Goal: Transaction & Acquisition: Purchase product/service

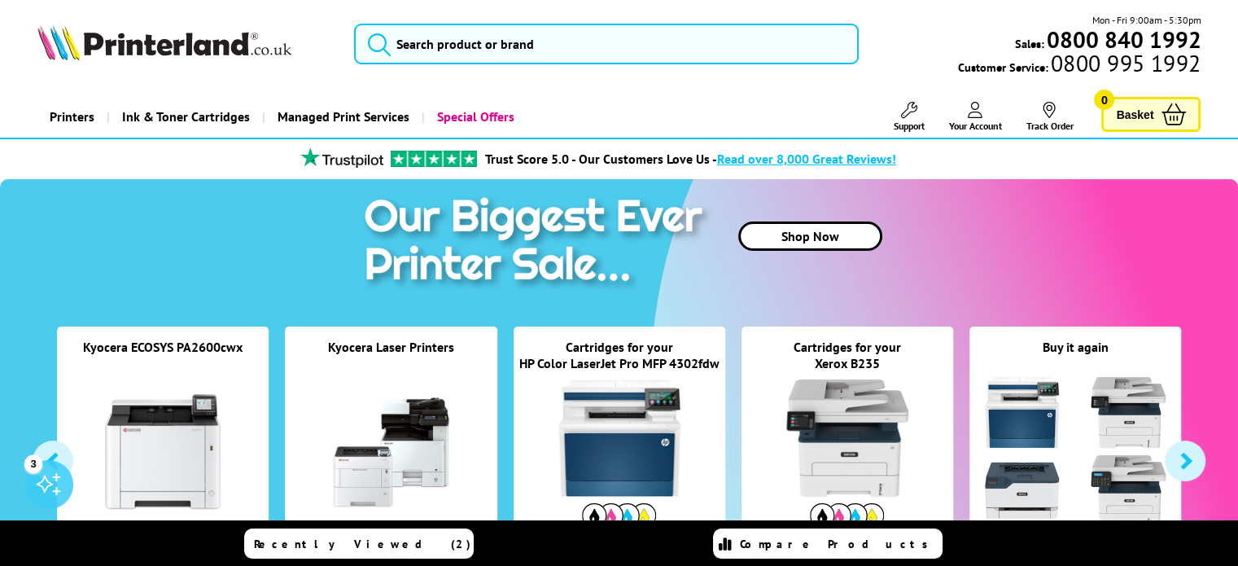
click at [980, 115] on icon at bounding box center [975, 110] width 15 height 16
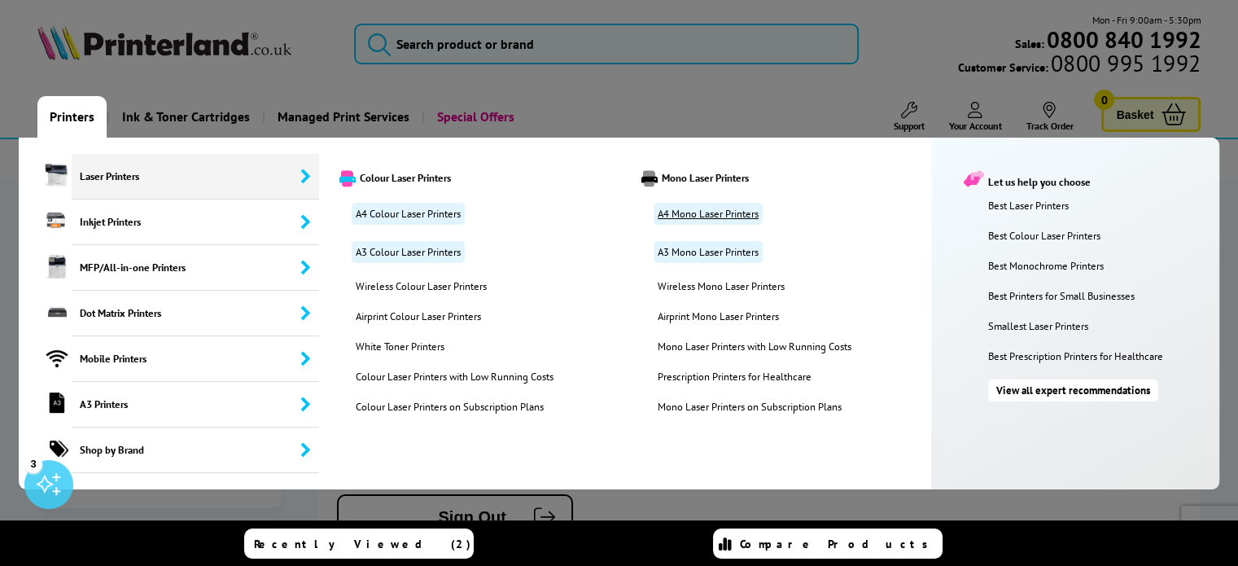
click at [693, 215] on link "A4 Mono Laser Printers" at bounding box center [707, 214] width 109 height 22
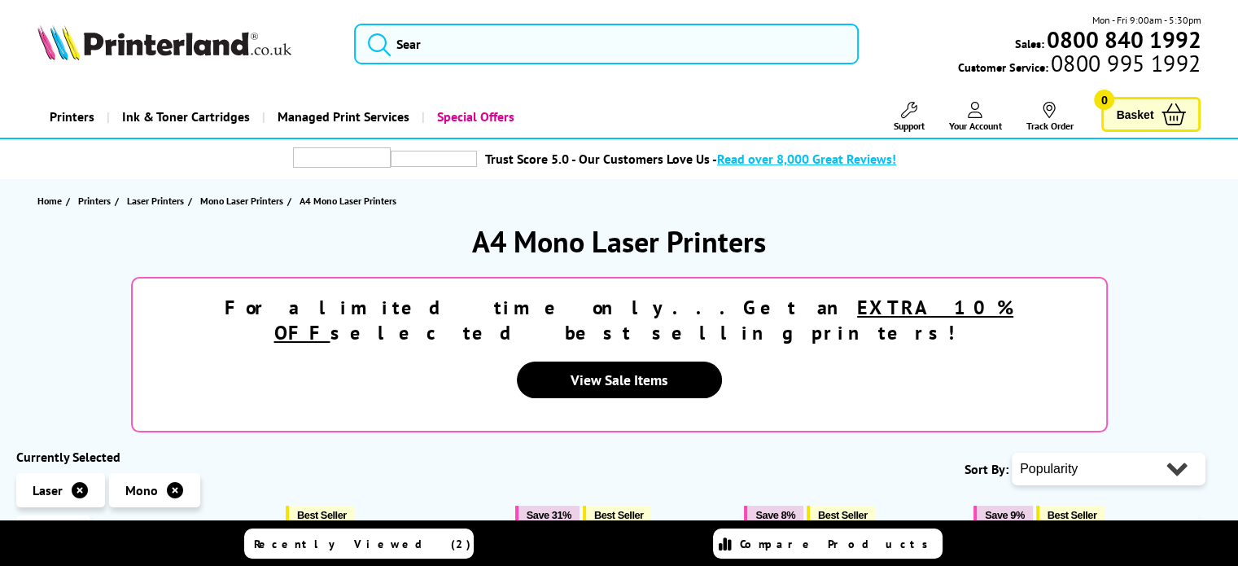
scroll to position [326, 0]
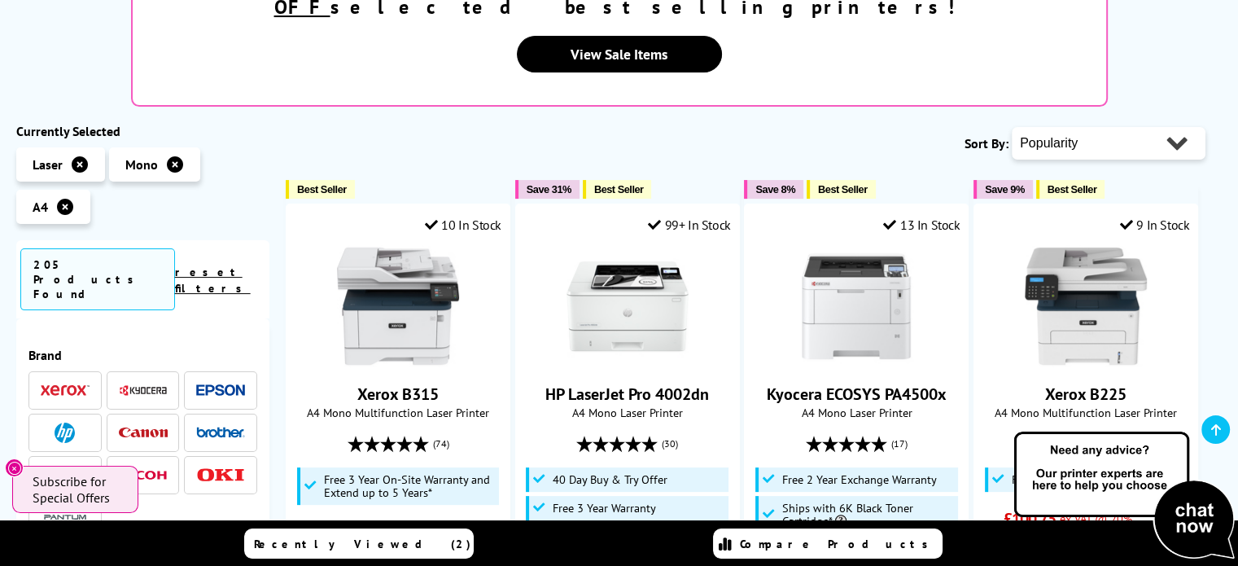
click at [1118, 127] on select "Popularity Rating Price - Low to High Price - High to Low Running Costs - Low t…" at bounding box center [1109, 143] width 194 height 33
select select "Price Ascending"
click at [1012, 127] on select "Popularity Rating Price - Low to High Price - High to Low Running Costs - Low t…" at bounding box center [1109, 143] width 194 height 33
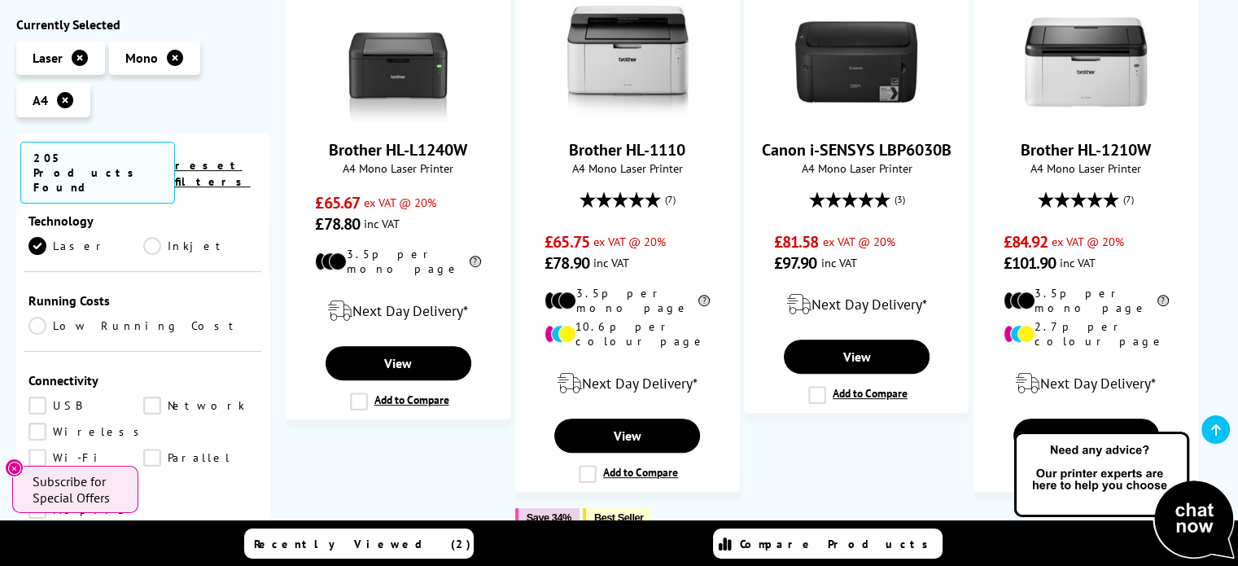
scroll to position [651, 0]
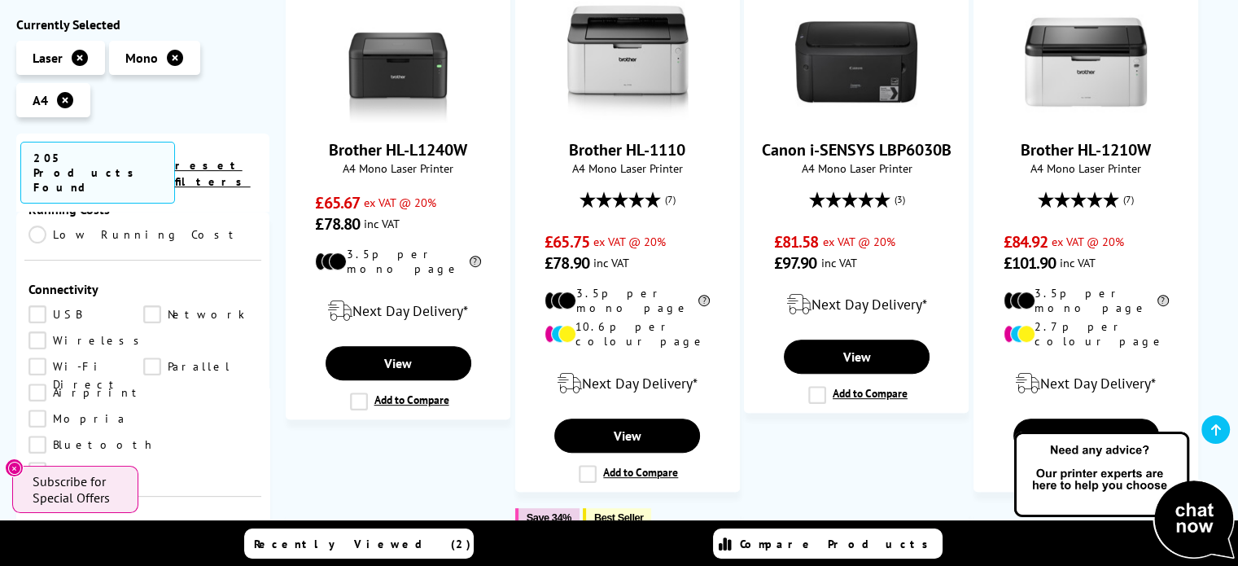
click at [33, 331] on link "Wireless" at bounding box center [88, 340] width 120 height 18
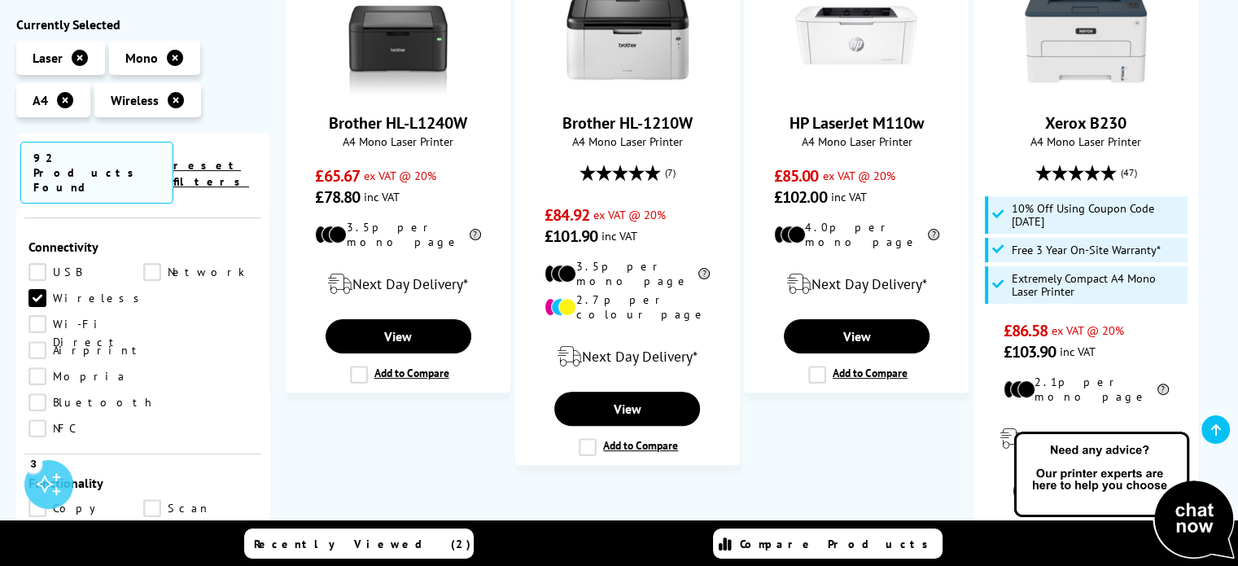
scroll to position [326, 0]
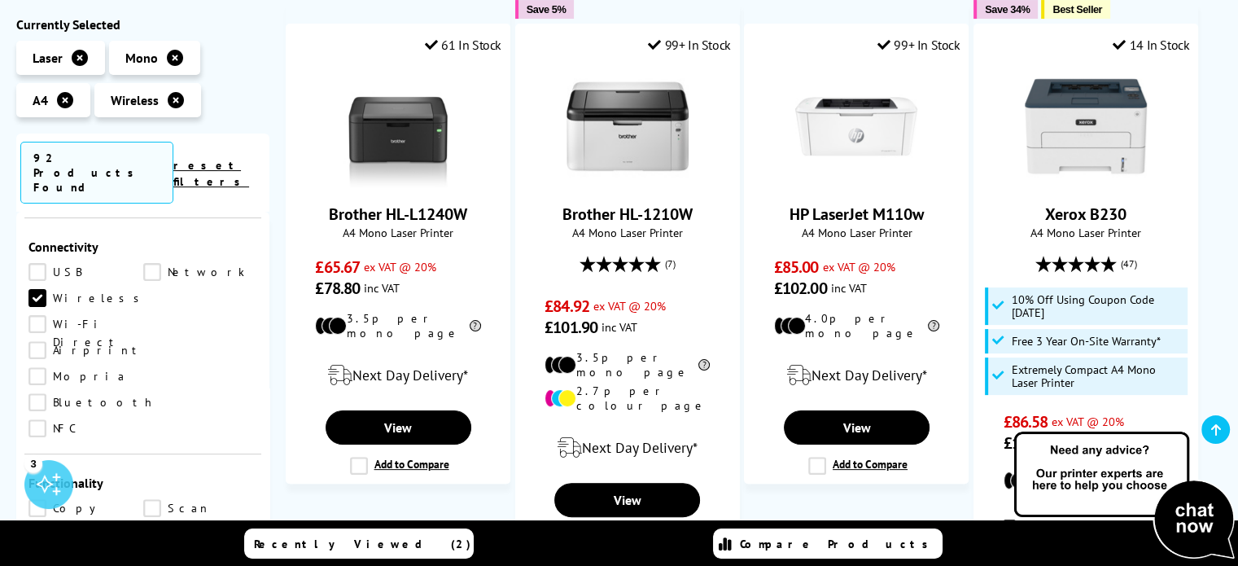
click at [149, 263] on link "Network" at bounding box center [200, 272] width 115 height 18
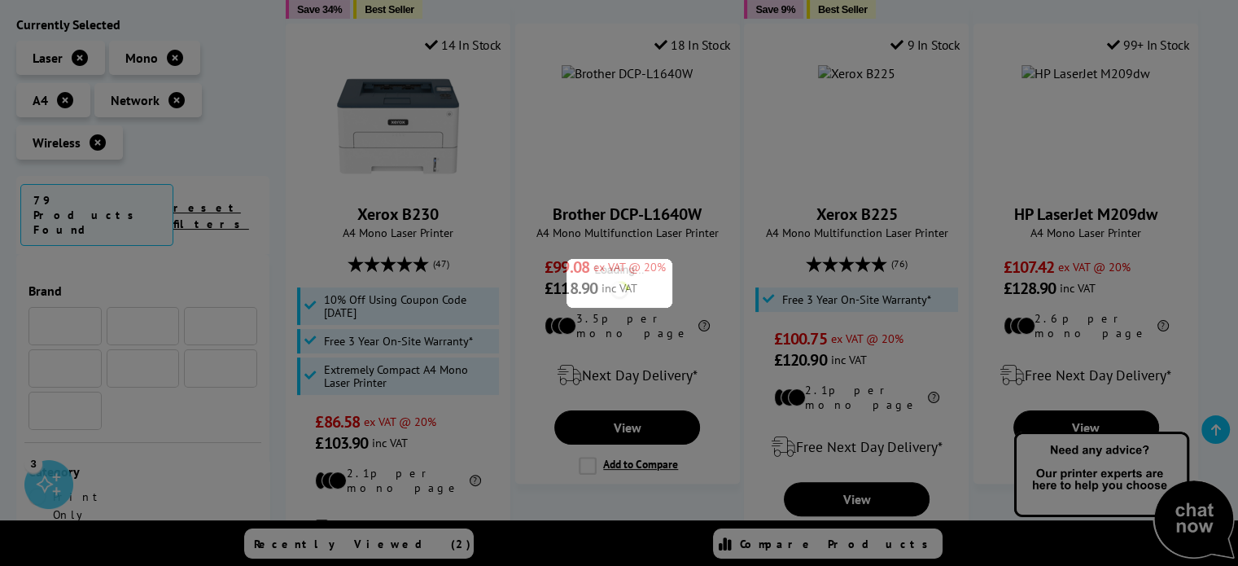
scroll to position [651, 0]
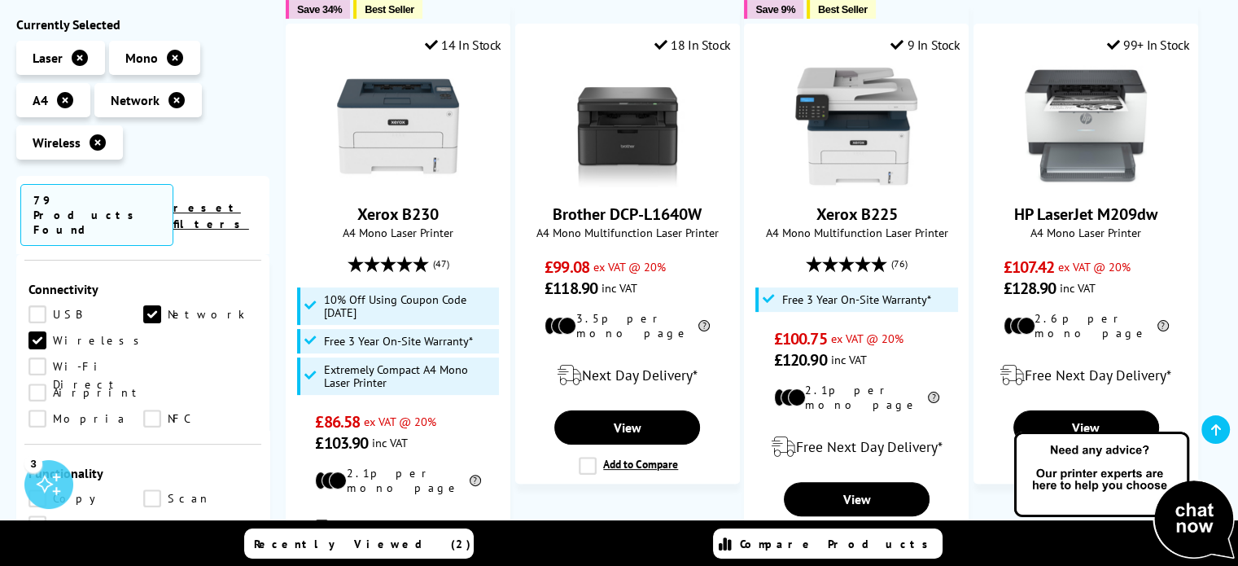
click at [147, 305] on link "Network" at bounding box center [200, 314] width 115 height 18
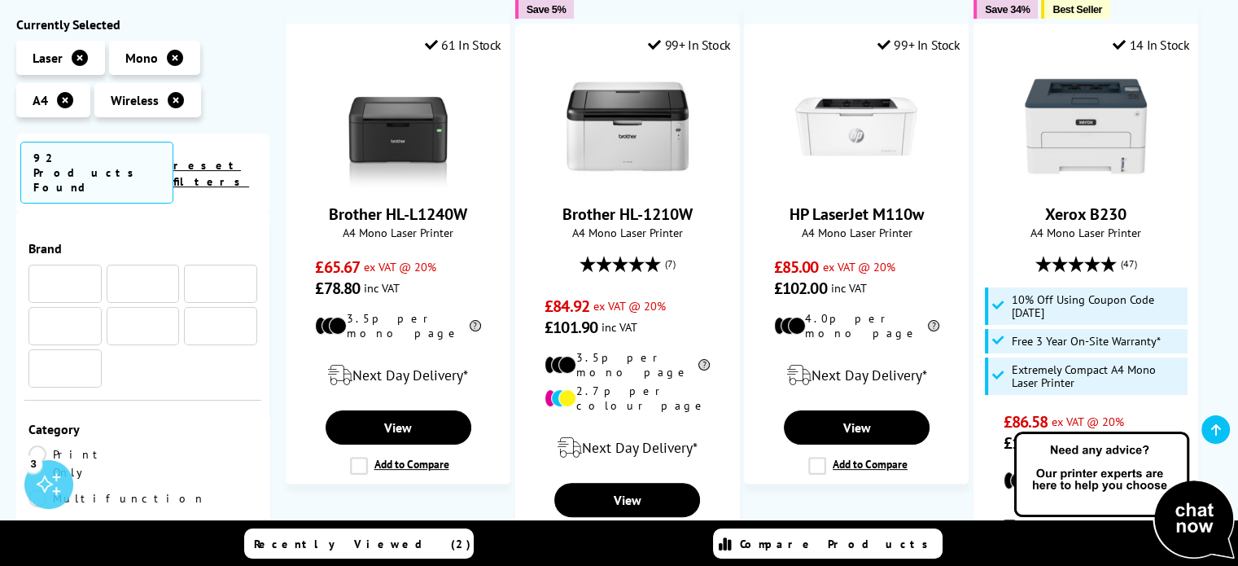
scroll to position [651, 0]
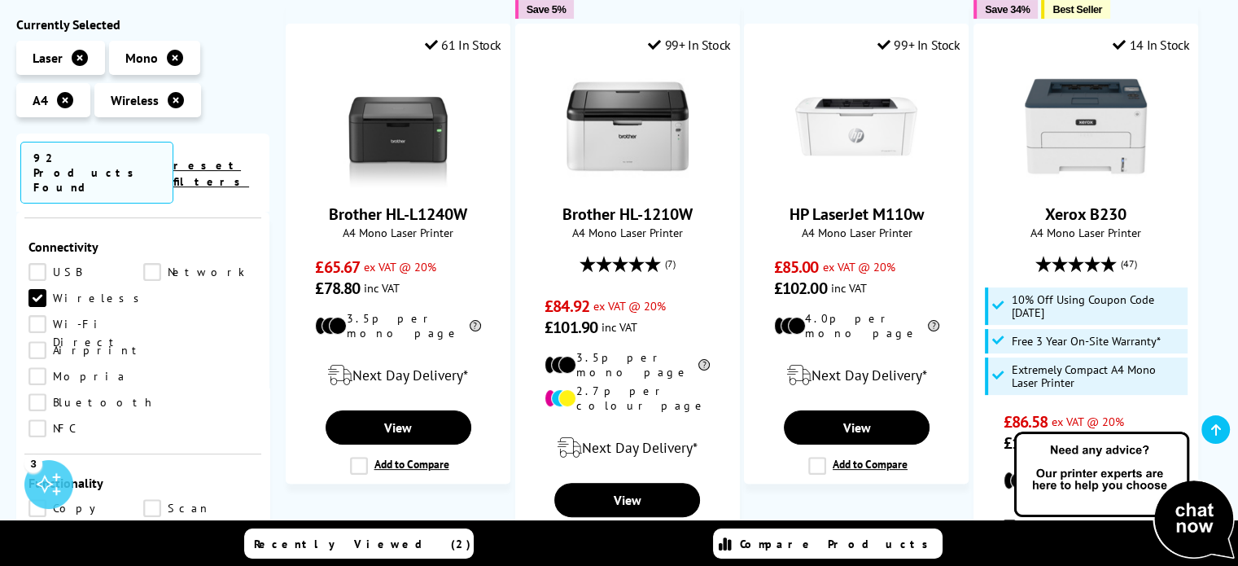
click at [38, 263] on link "USB" at bounding box center [85, 272] width 115 height 18
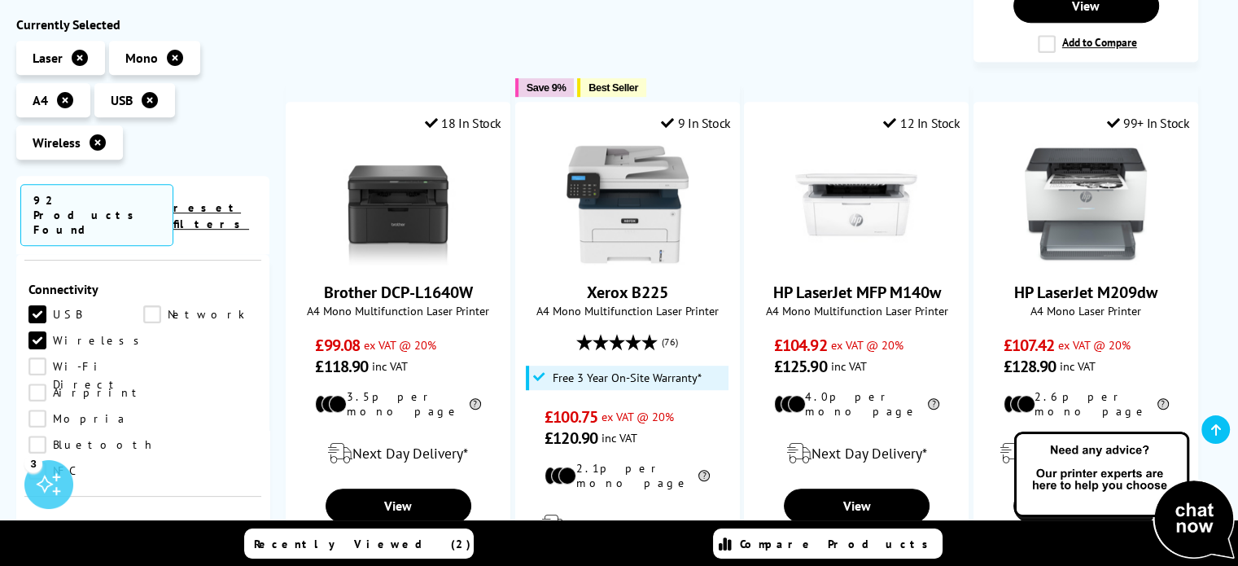
scroll to position [576, 0]
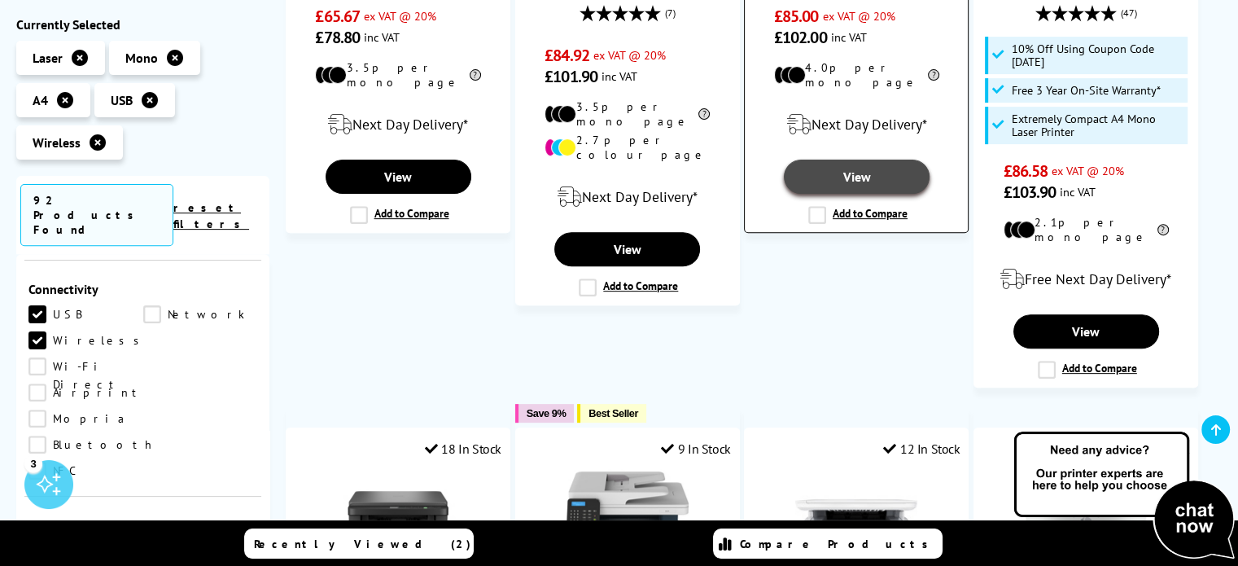
click at [853, 170] on link "View" at bounding box center [857, 177] width 146 height 34
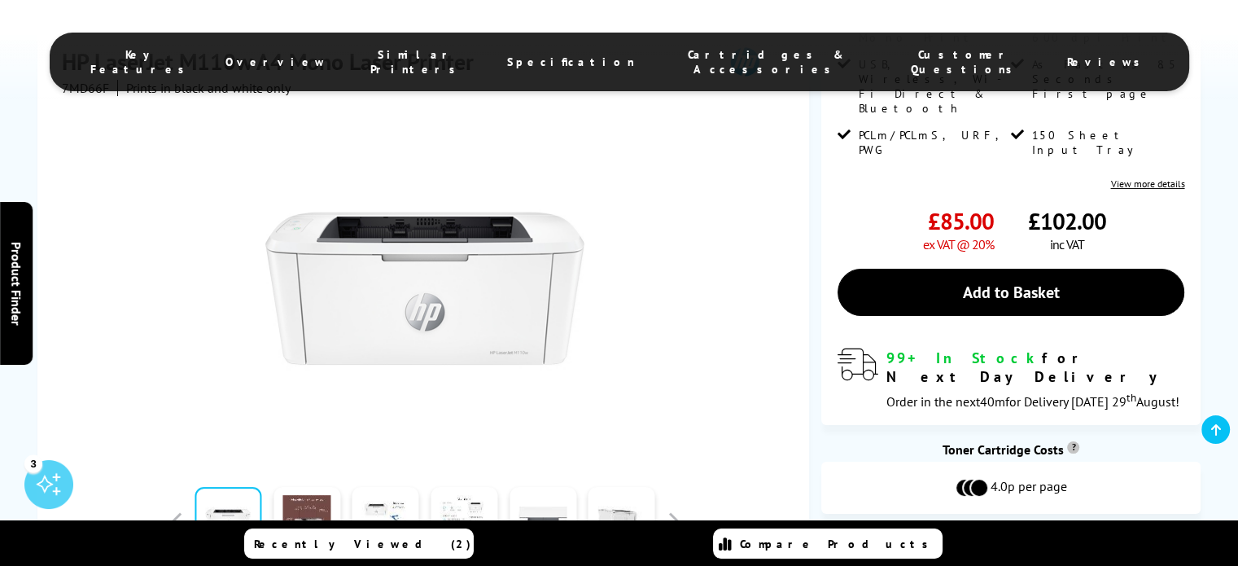
scroll to position [326, 0]
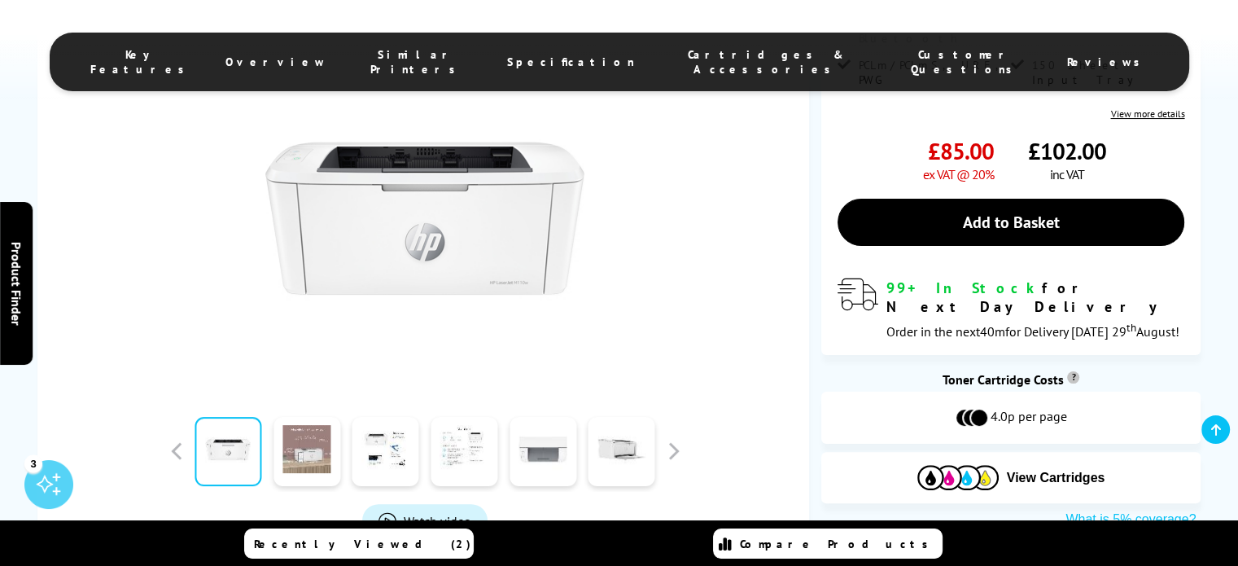
click at [306, 461] on link at bounding box center [306, 451] width 67 height 69
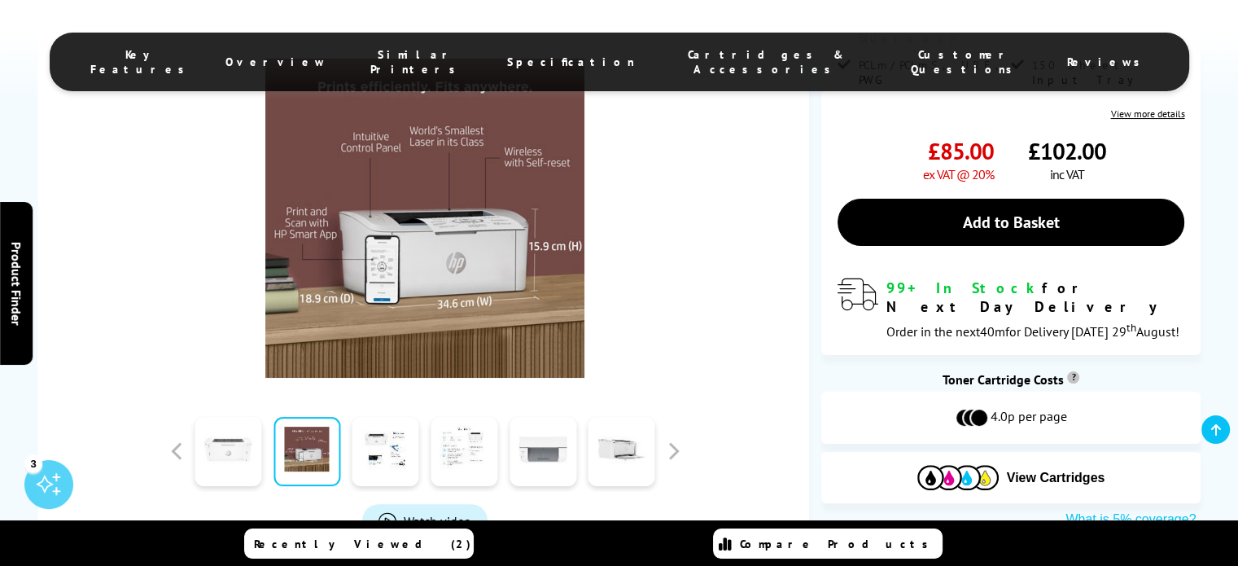
click at [236, 452] on link at bounding box center [228, 451] width 67 height 69
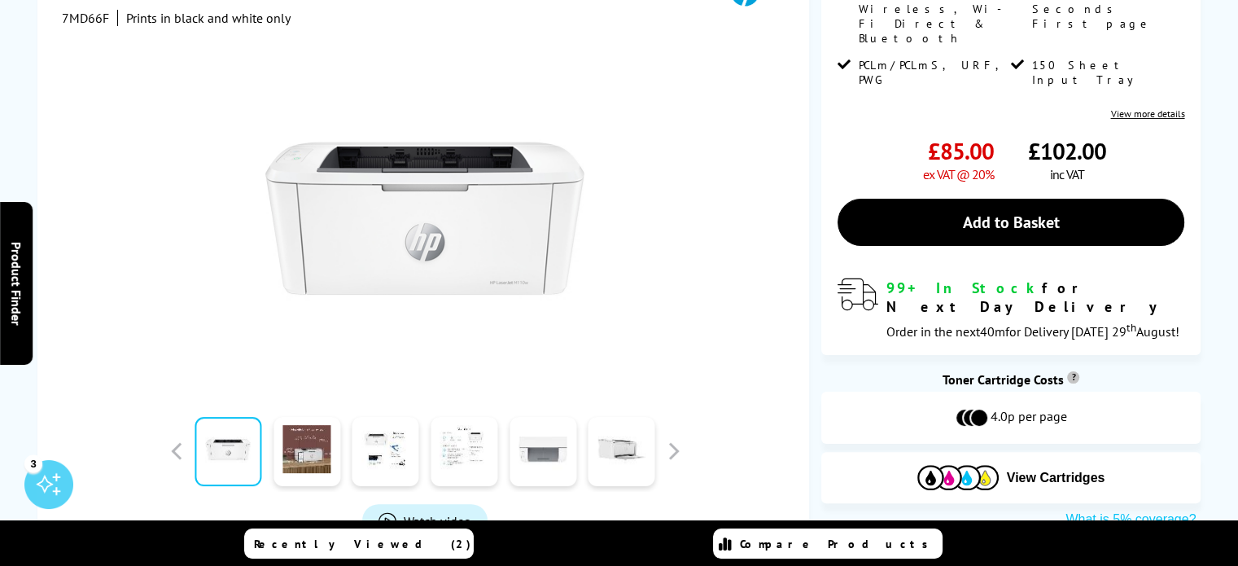
scroll to position [0, 0]
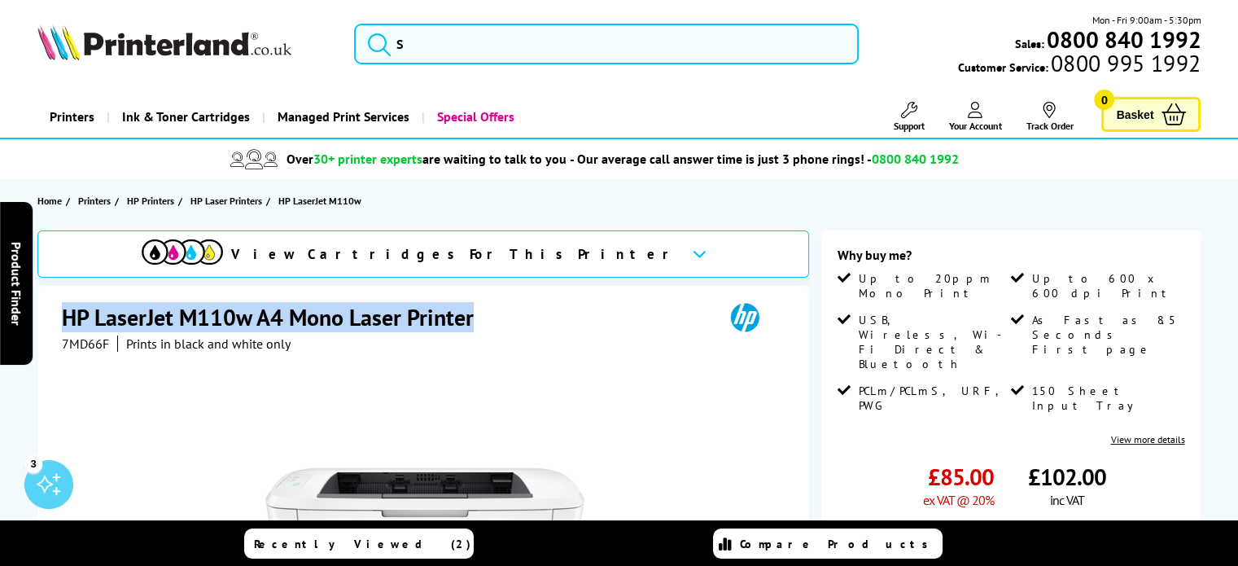
drag, startPoint x: 68, startPoint y: 315, endPoint x: 476, endPoint y: 323, distance: 408.6
click at [476, 323] on h1 "HP LaserJet M110w A4 Mono Laser Printer" at bounding box center [276, 317] width 428 height 30
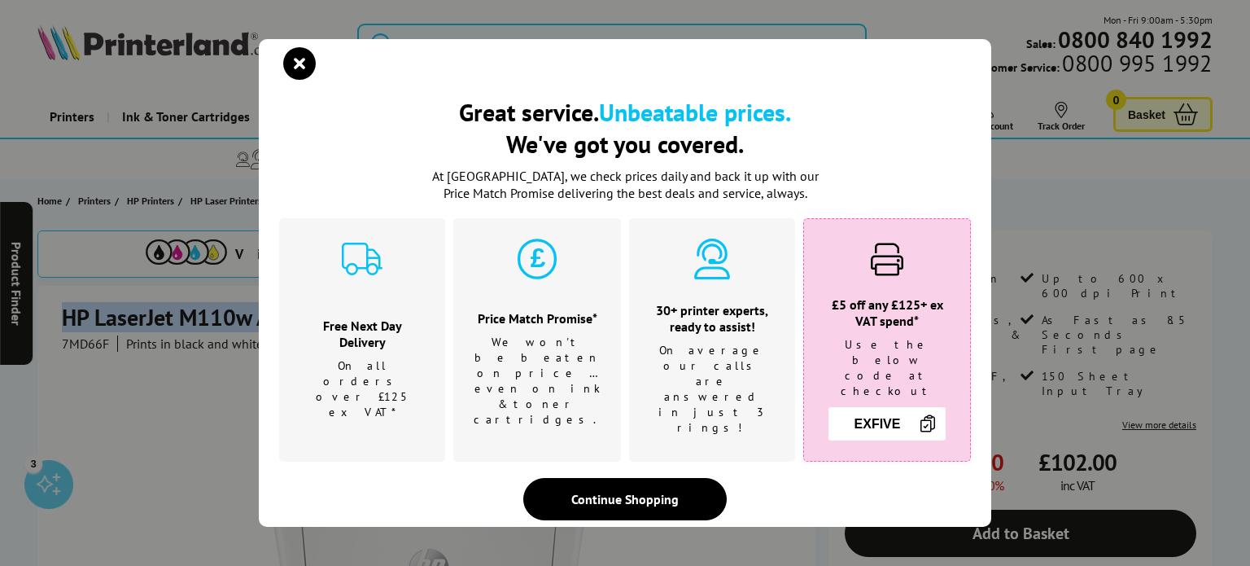
copy h1 "HP LaserJet M110w A4 Mono Laser Printer"
click at [306, 77] on icon "close modal" at bounding box center [299, 63] width 33 height 33
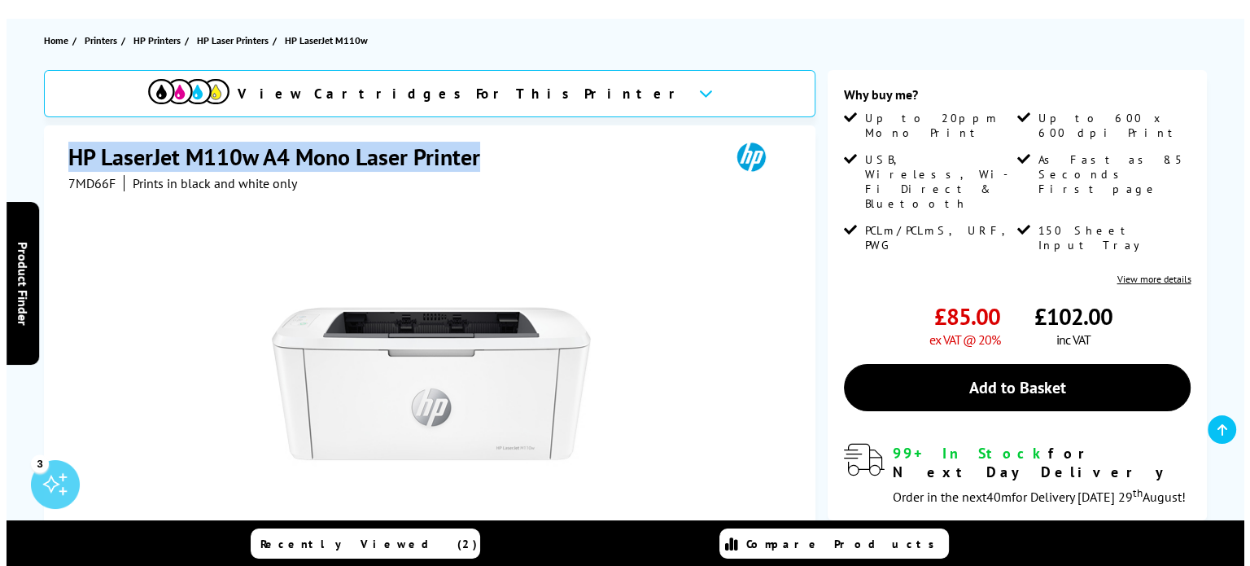
scroll to position [244, 0]
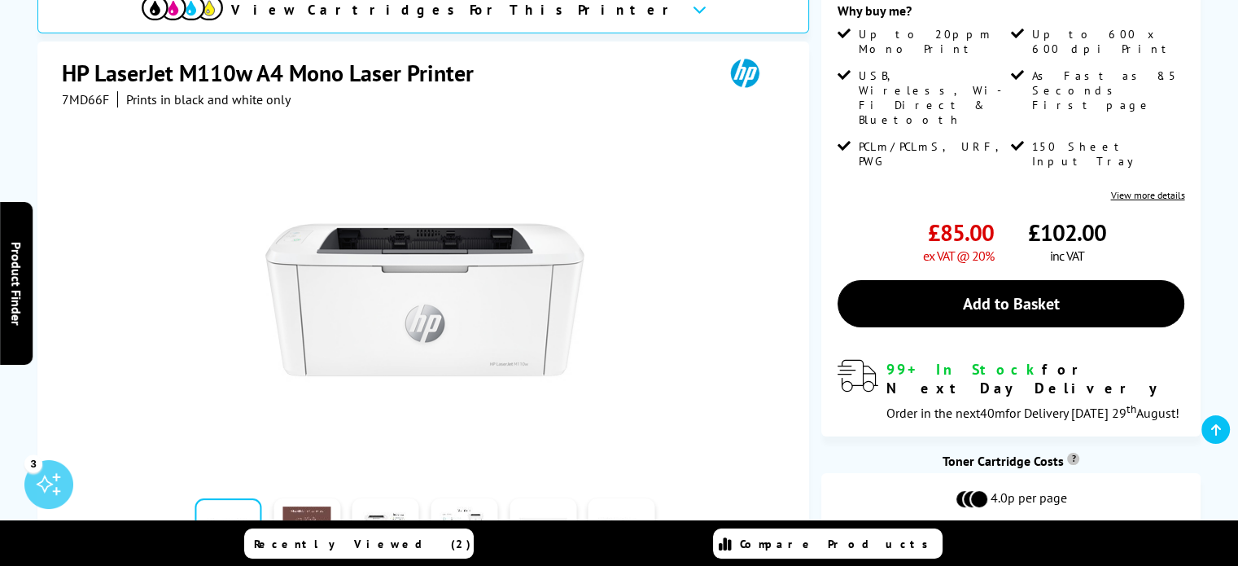
click at [944, 343] on div at bounding box center [1010, 343] width 347 height 0
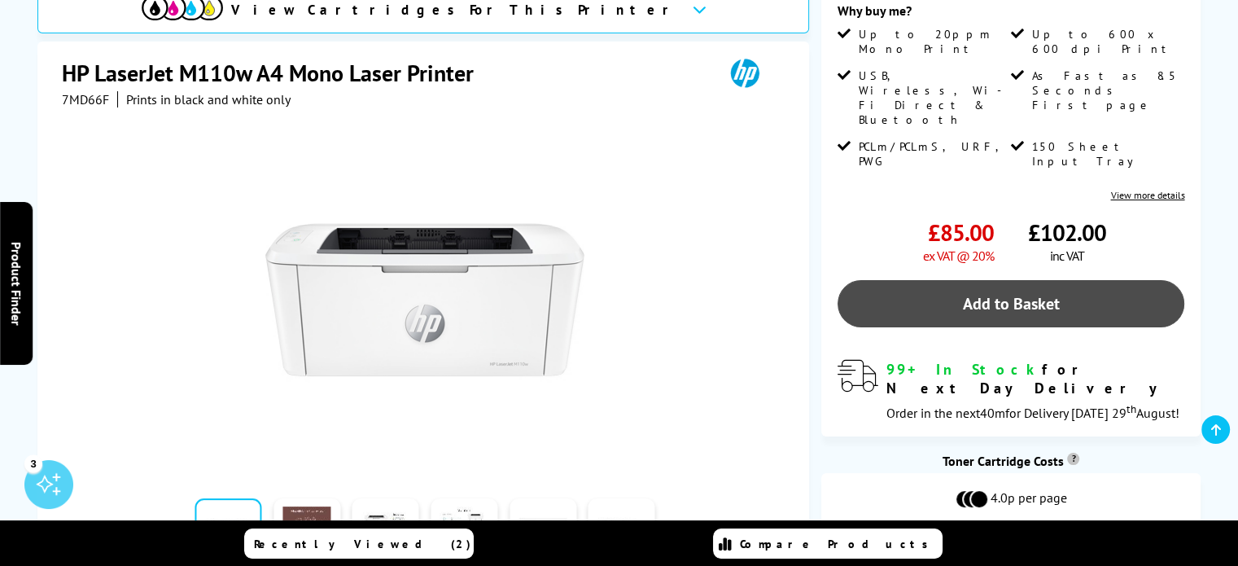
click at [1021, 280] on link "Add to Basket" at bounding box center [1010, 303] width 347 height 47
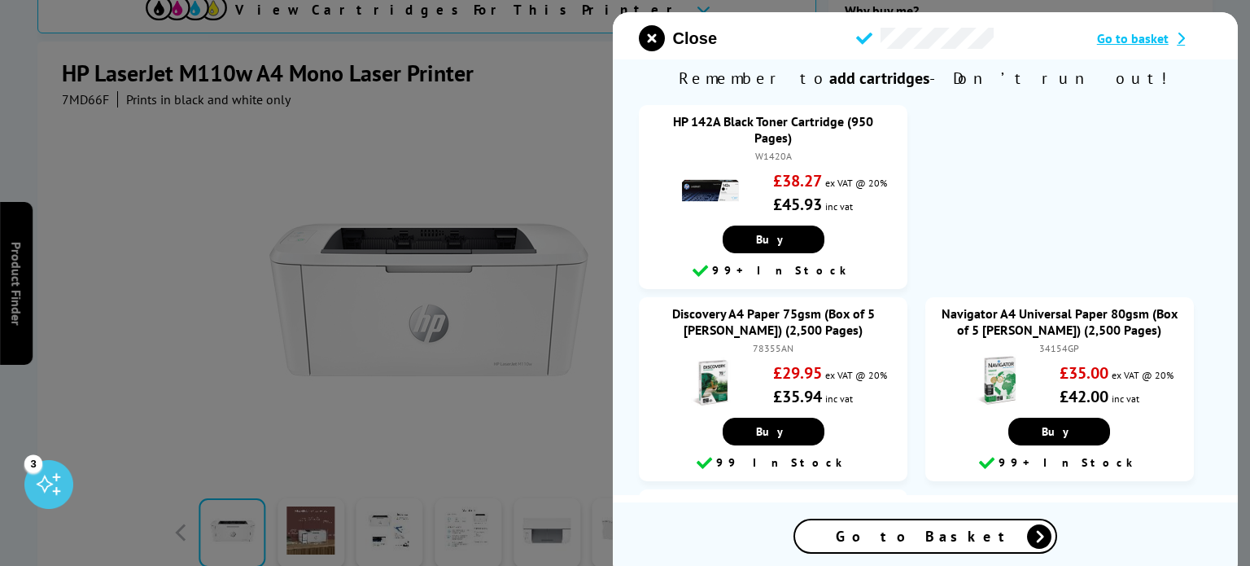
click at [915, 536] on span "Go to Basket" at bounding box center [925, 536] width 179 height 19
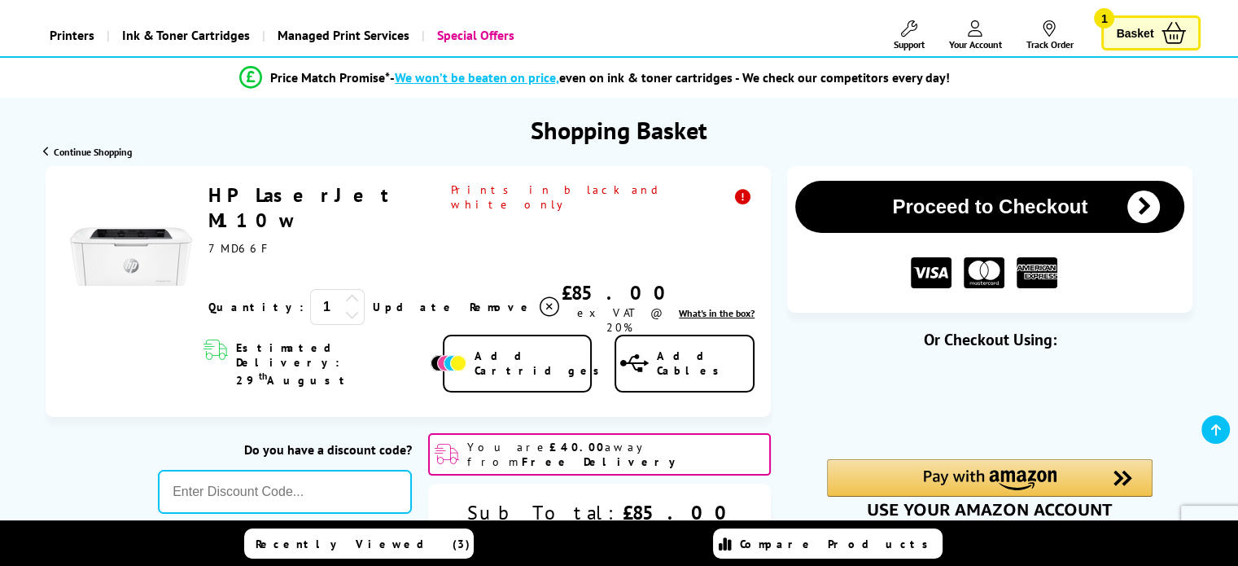
scroll to position [326, 0]
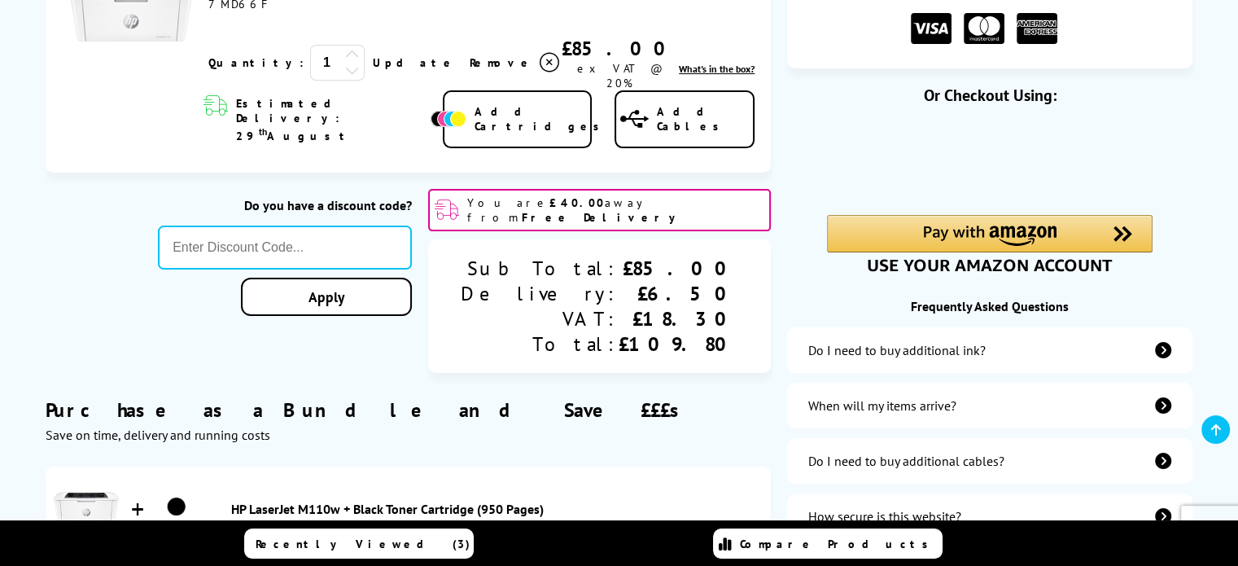
type input "666"
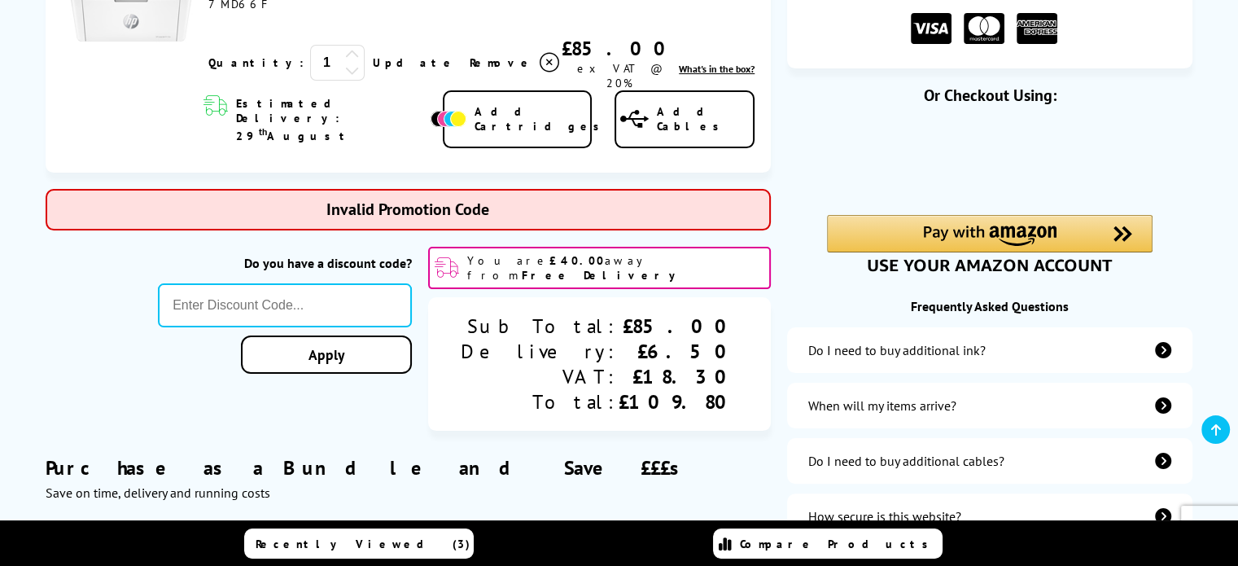
type input "MVC10"
type input "666"
type input "STORY10"
type input "666"
type input "5FOR50"
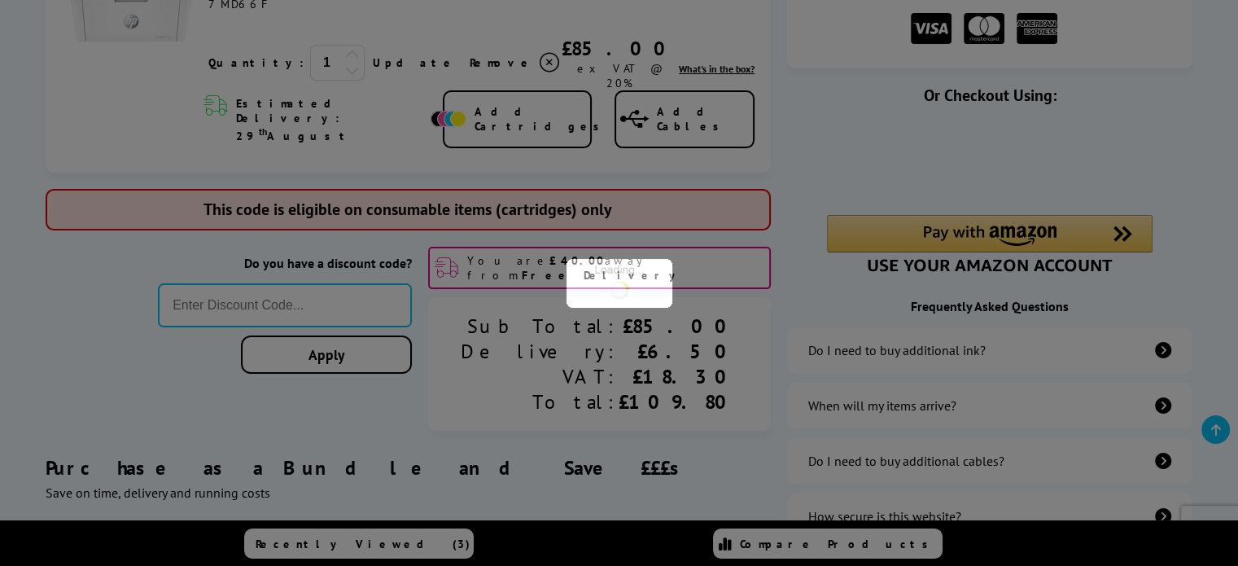
type input "666"
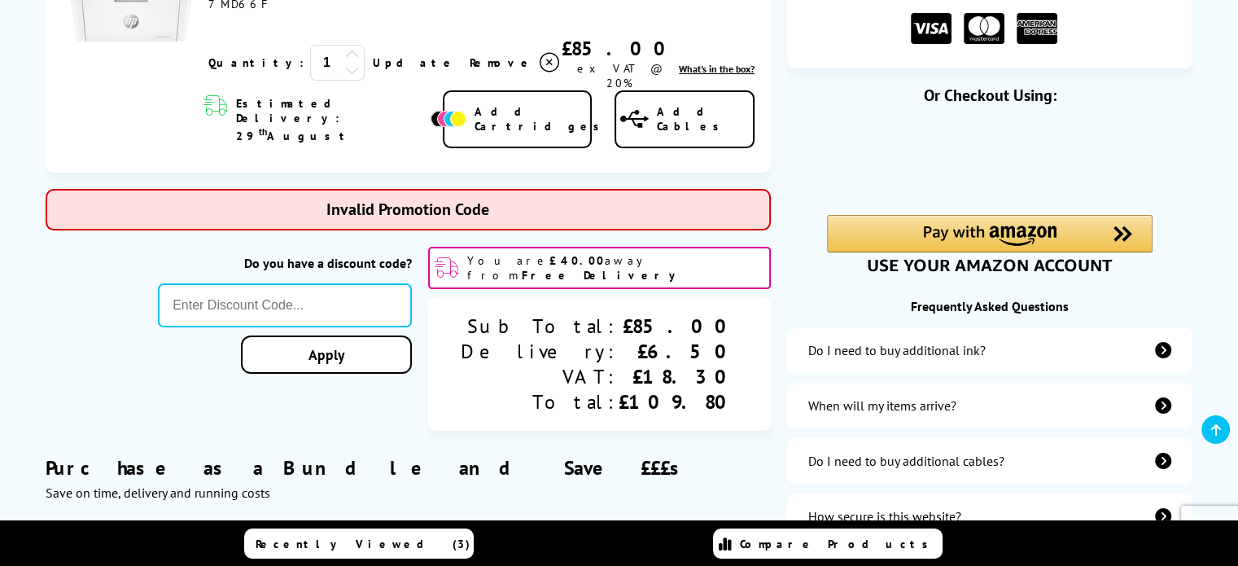
type input "SNAP10"
type input "666"
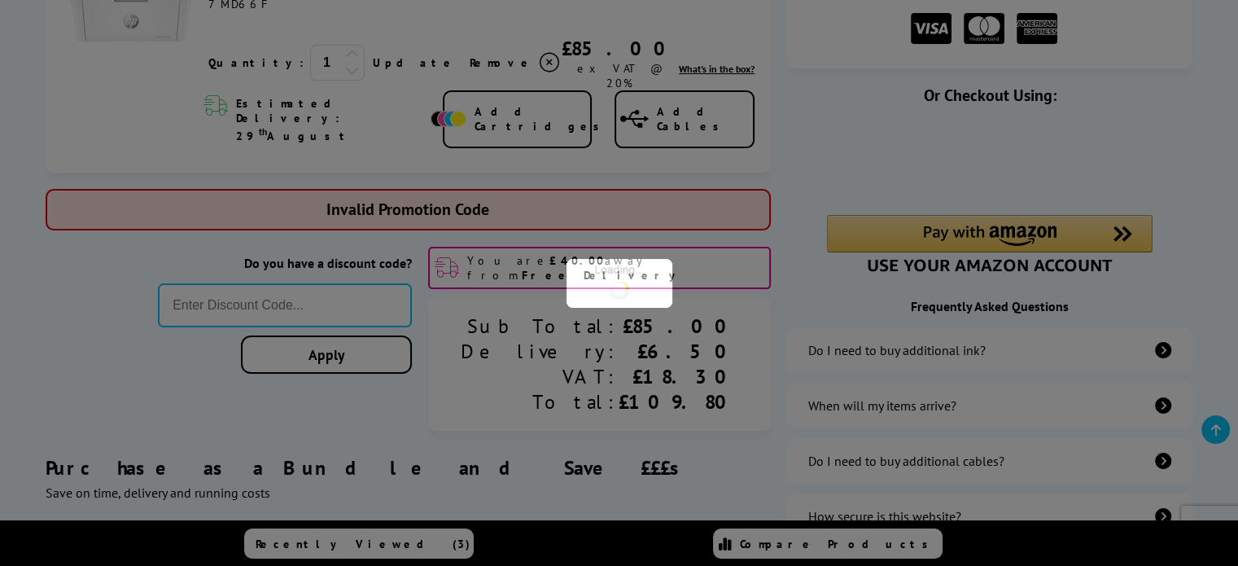
type input "[DATE]"
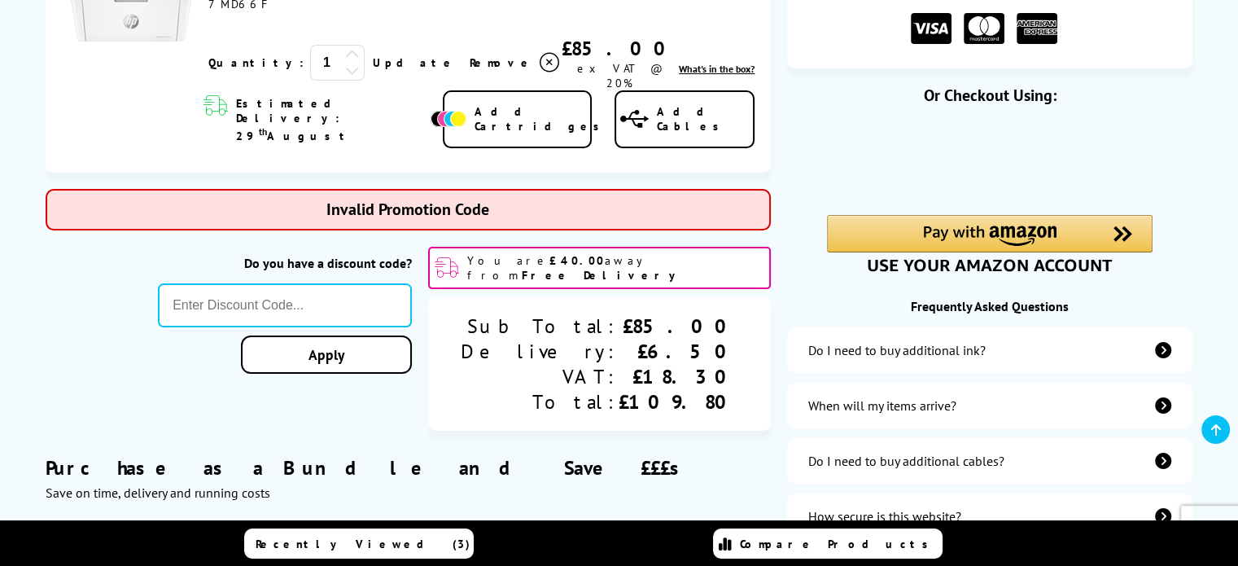
type input "666"
type input "Q2A480B"
type input "666"
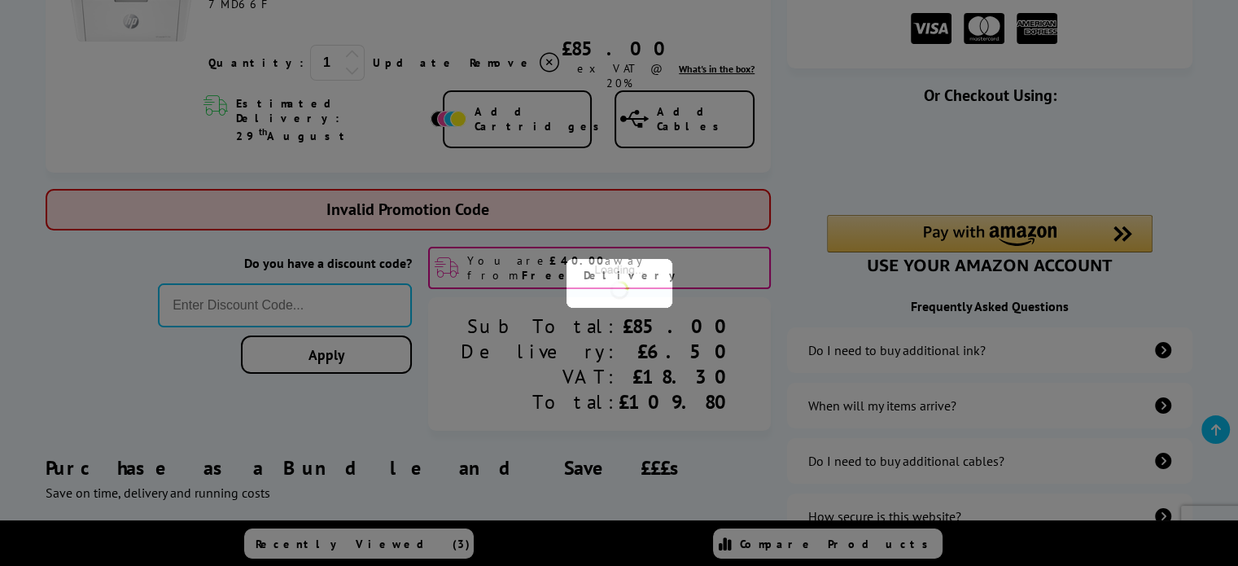
type input "CANON10"
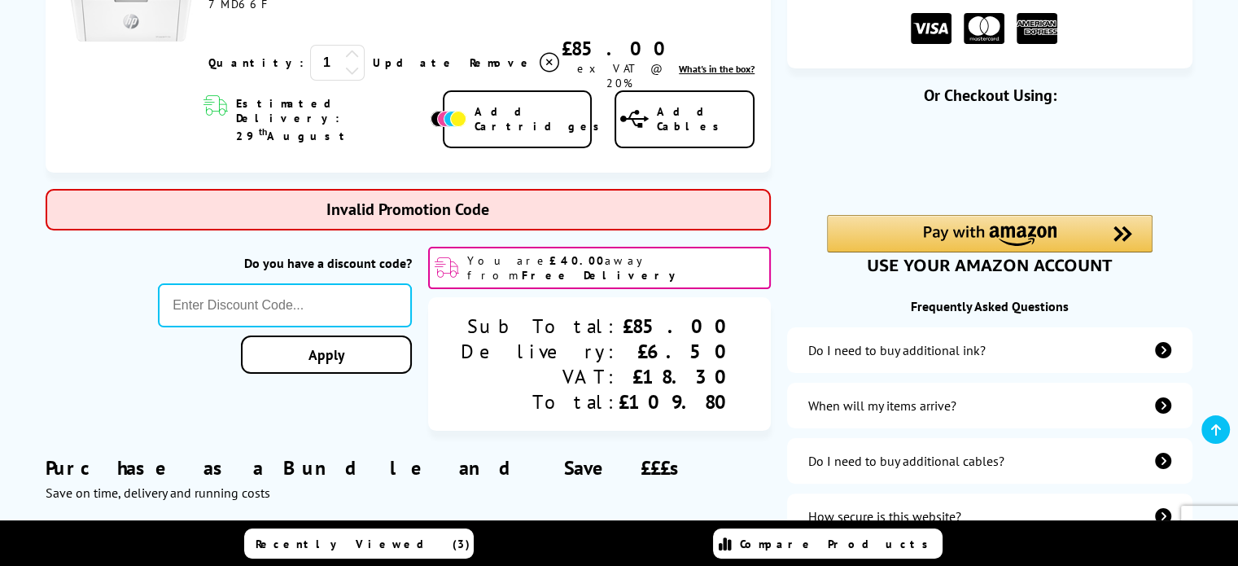
type input "666"
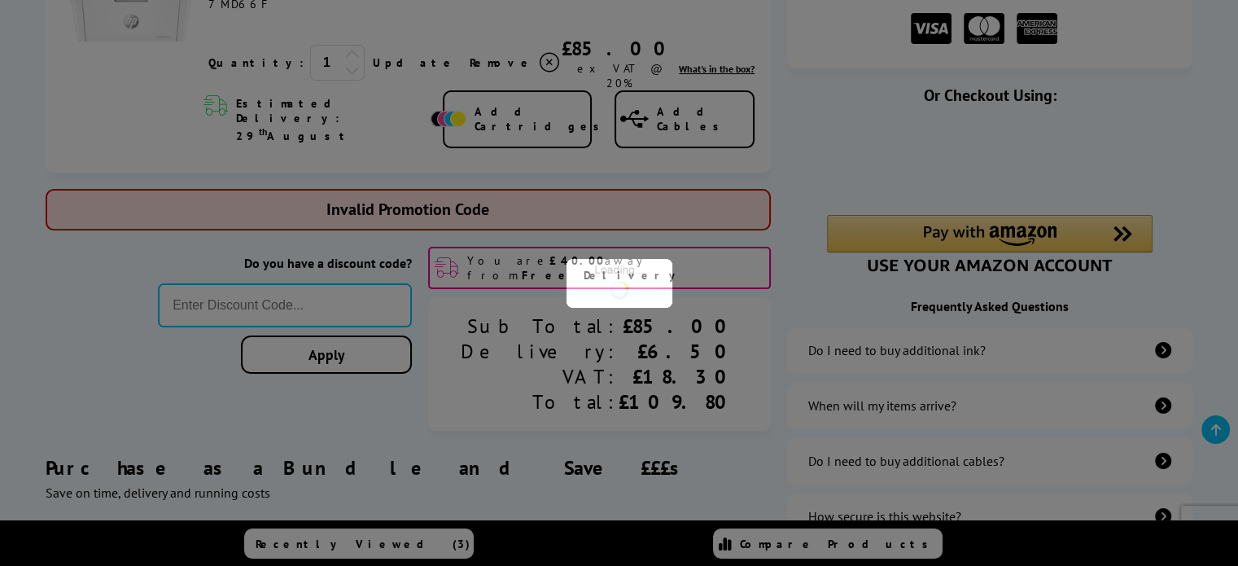
type input "CONS10"
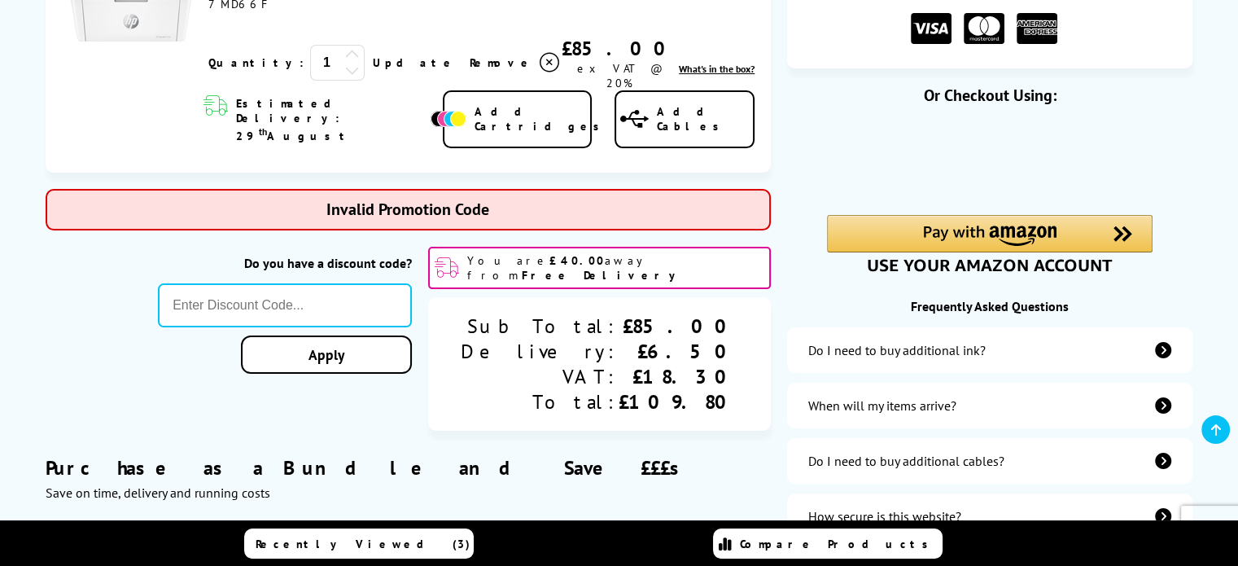
type input "XEROXTEN"
type input "666"
type input "BACKTOSCHOOL10"
type input "666"
type input "CLOUD10"
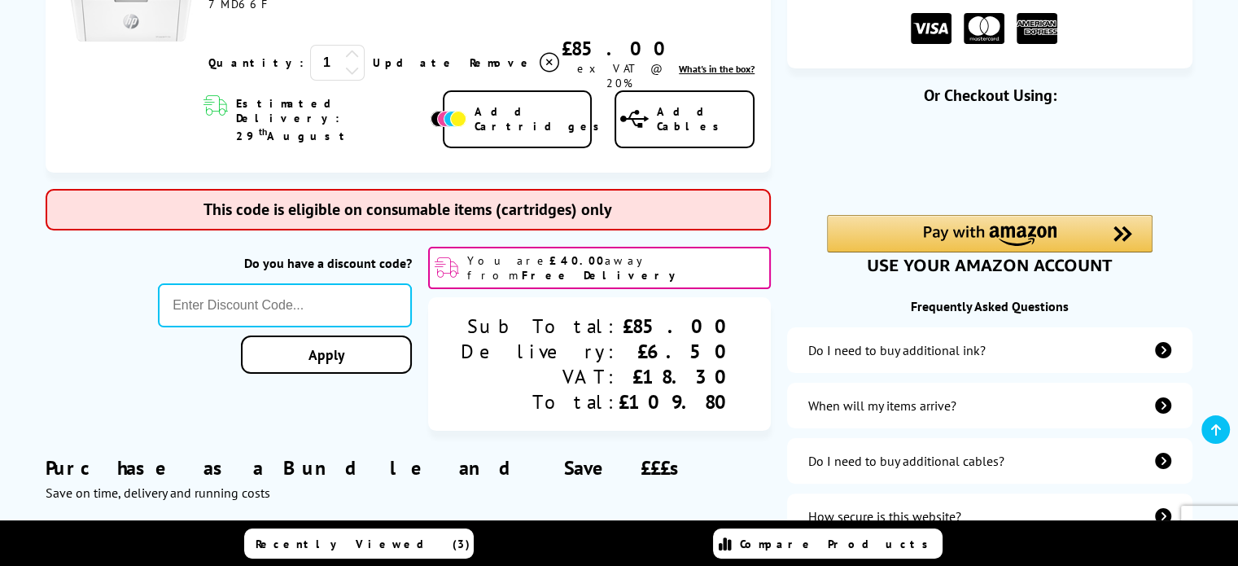
type input "666"
type input "SAVE10"
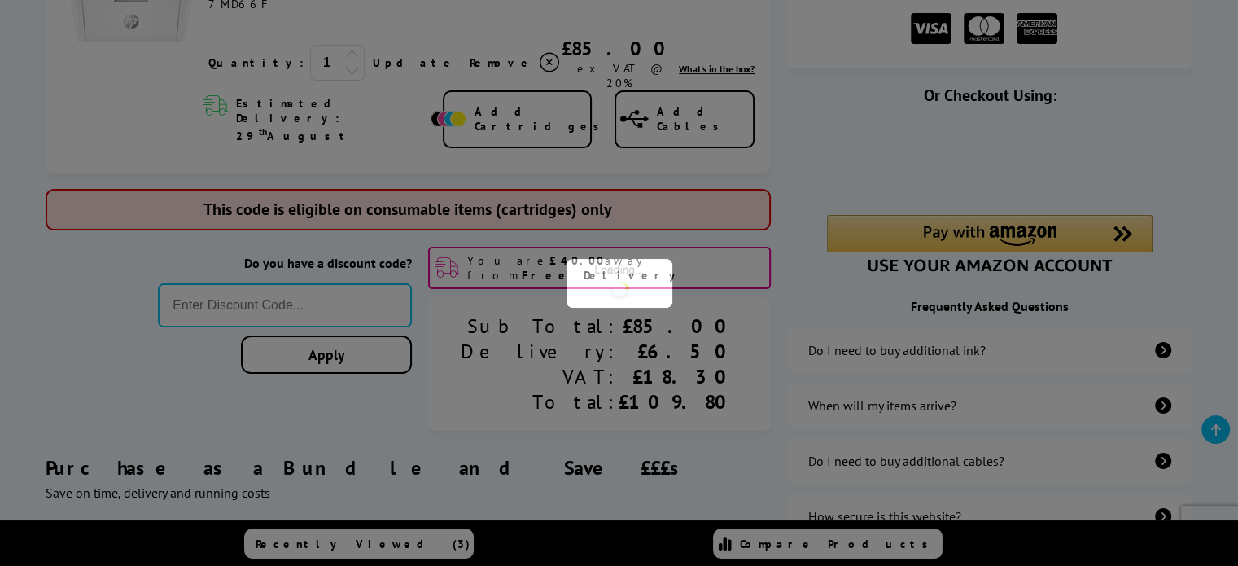
type input "666"
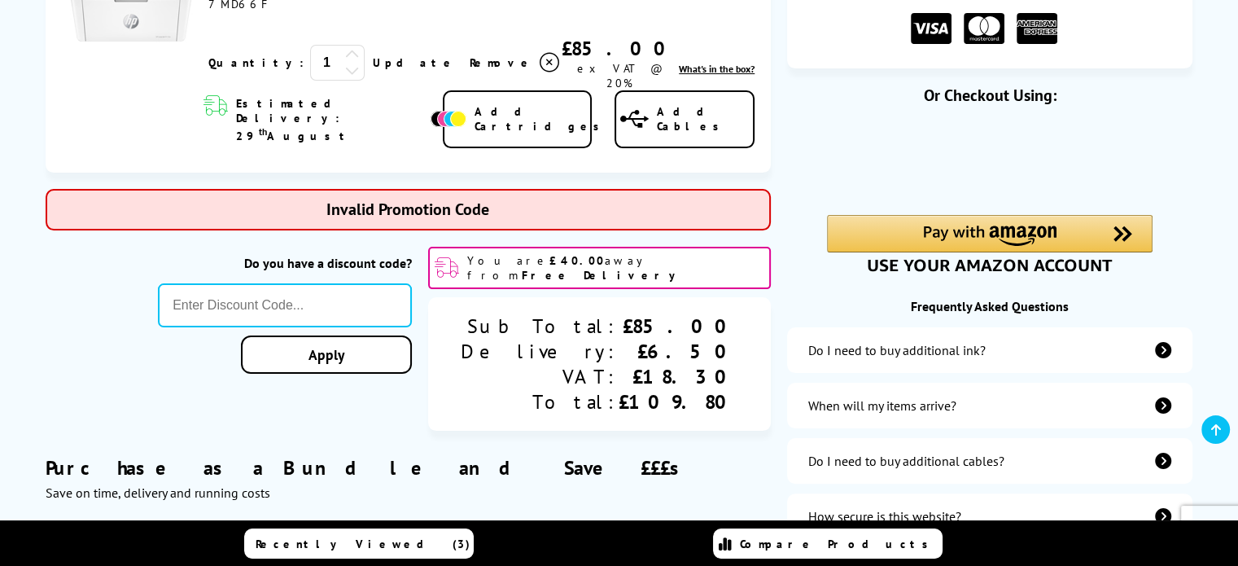
type input "Twitter10"
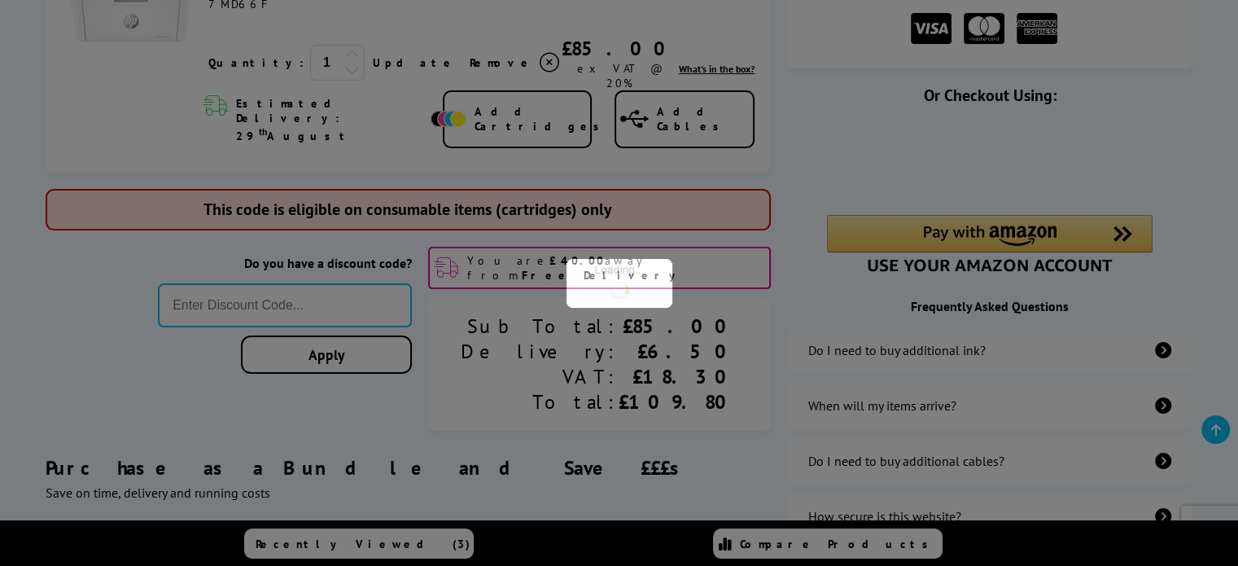
type input "666"
type input "laser10"
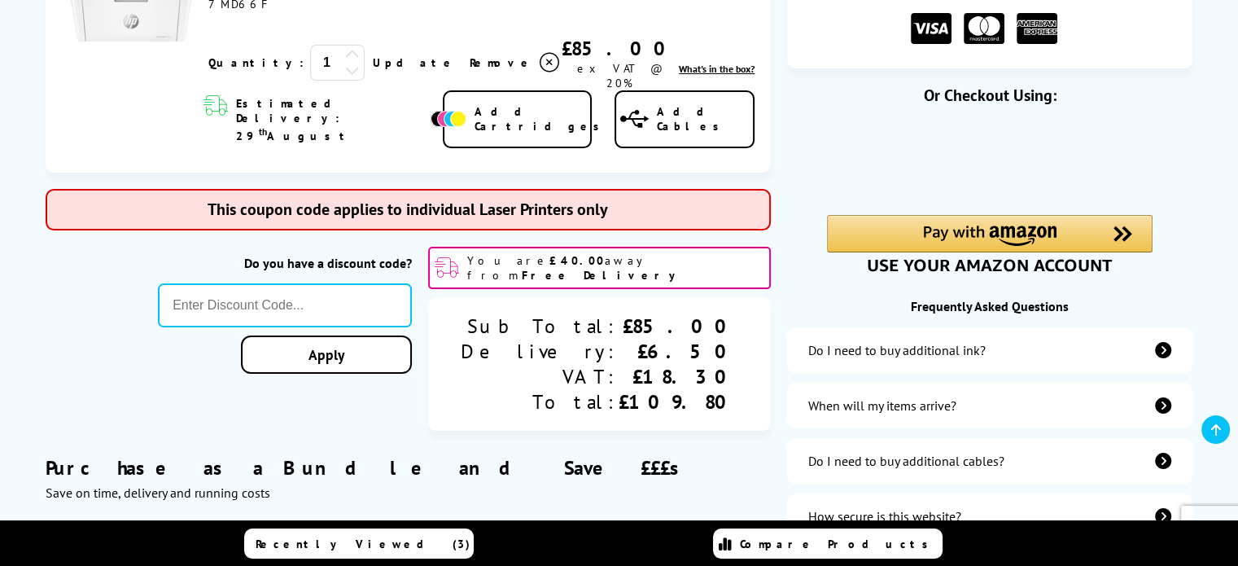
type input "666"
type input "ECOTANKFIVE"
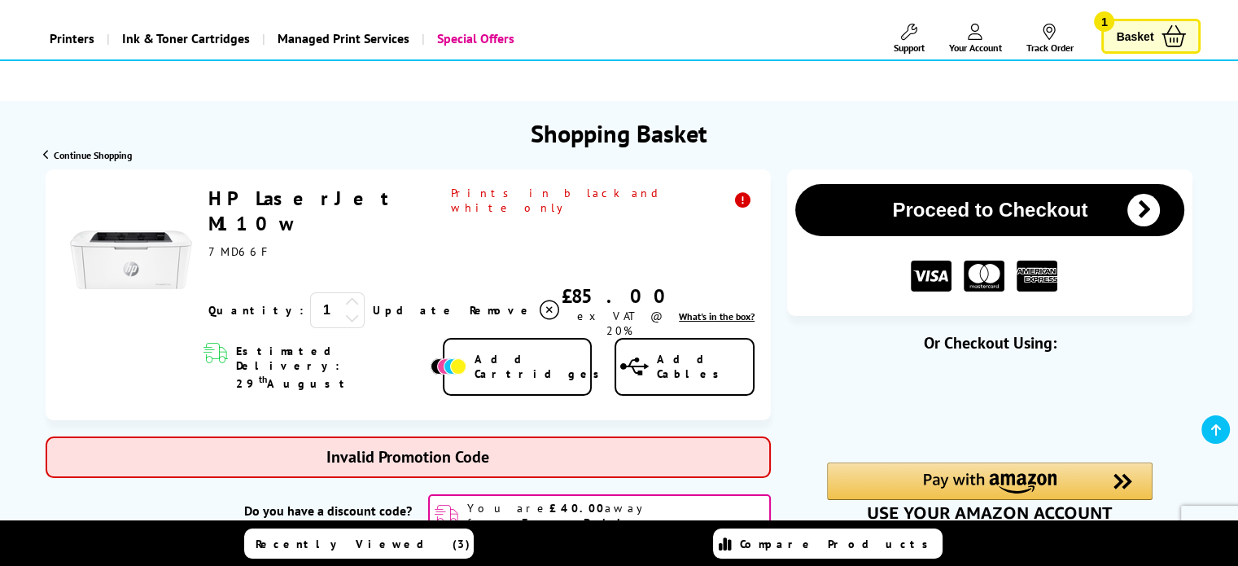
scroll to position [0, 0]
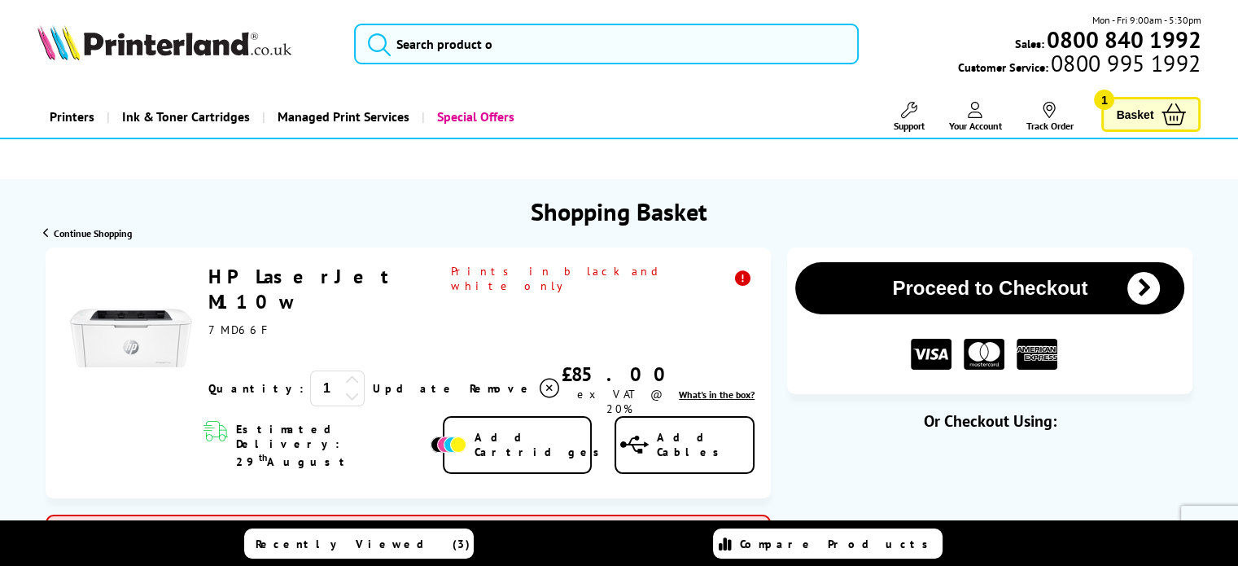
click at [540, 378] on icon at bounding box center [550, 388] width 20 height 20
